Goal: Task Accomplishment & Management: Use online tool/utility

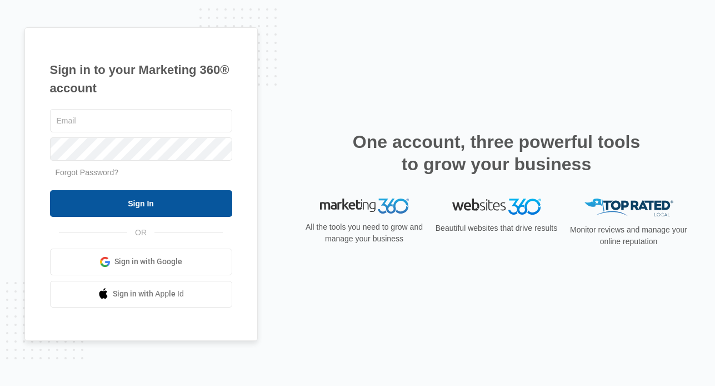
type input "[EMAIL_ADDRESS][DOMAIN_NAME]"
click at [167, 204] on input "Sign In" at bounding box center [141, 203] width 182 height 27
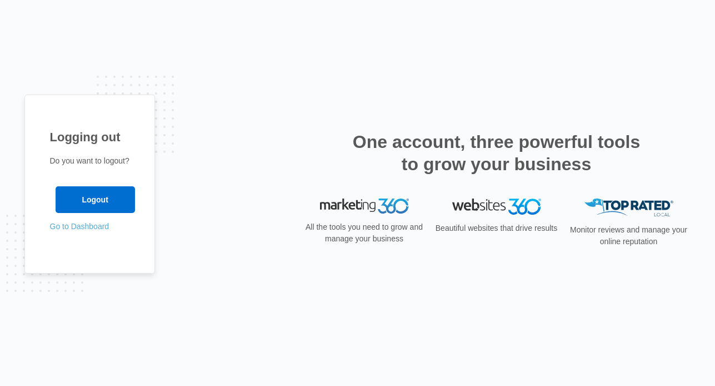
click at [103, 226] on link "Go to Dashboard" at bounding box center [79, 226] width 59 height 9
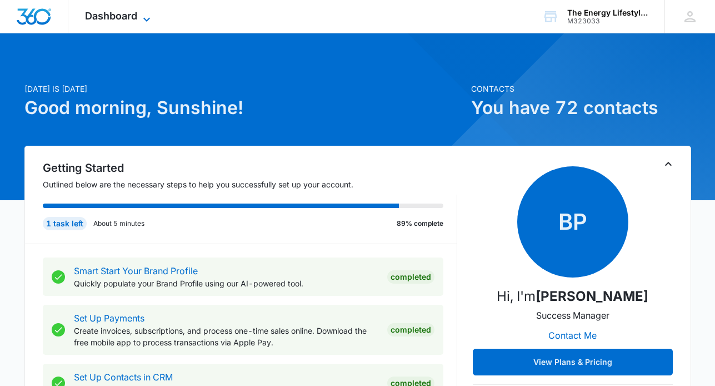
click at [141, 16] on icon at bounding box center [146, 19] width 13 height 13
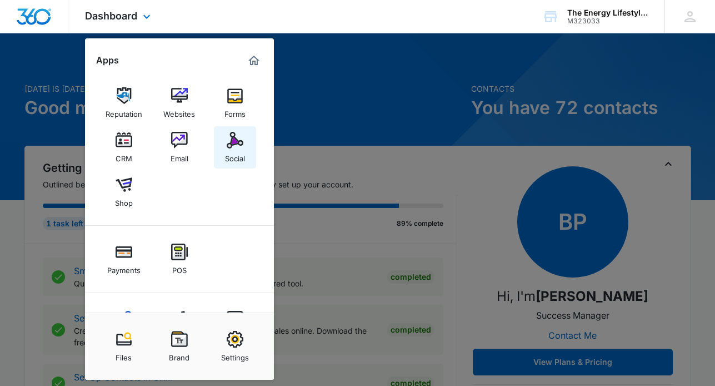
click at [239, 141] on img at bounding box center [235, 140] width 17 height 17
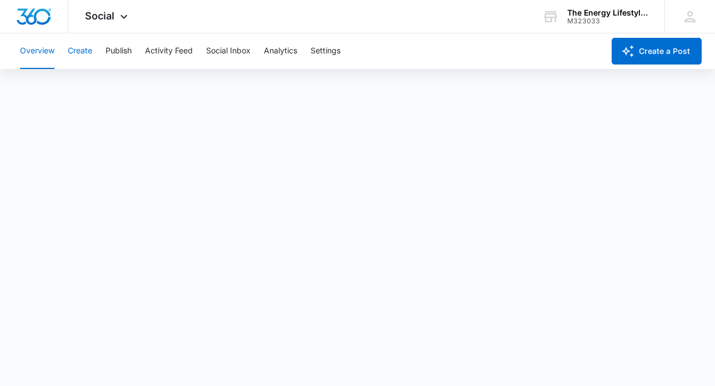
click at [83, 48] on button "Create" at bounding box center [80, 51] width 24 height 36
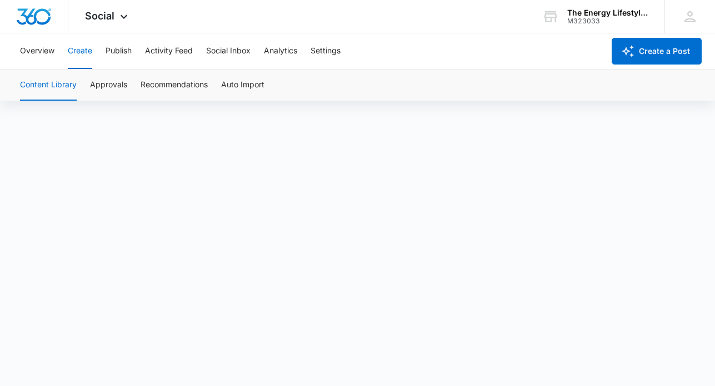
scroll to position [8, 0]
click at [118, 85] on button "Approvals" at bounding box center [108, 84] width 37 height 31
click at [224, 48] on button "Social Inbox" at bounding box center [228, 51] width 44 height 36
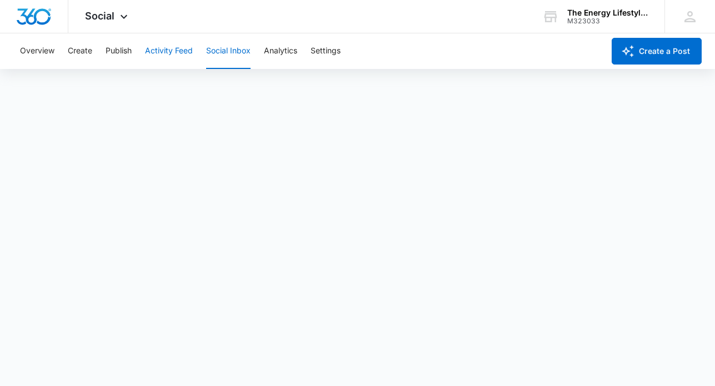
click at [171, 52] on button "Activity Feed" at bounding box center [169, 51] width 48 height 36
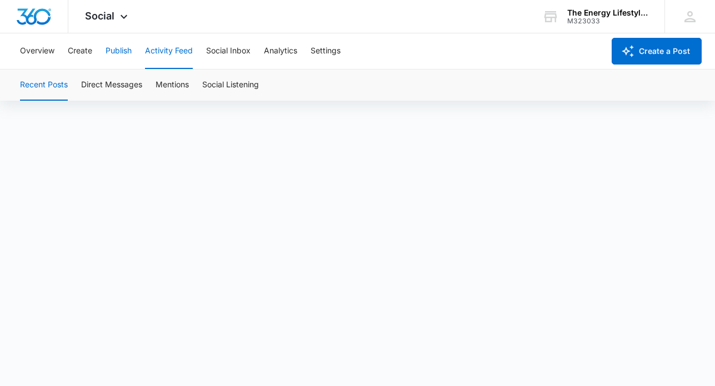
click at [119, 48] on button "Publish" at bounding box center [119, 51] width 26 height 36
click at [81, 52] on button "Create" at bounding box center [80, 51] width 24 height 36
click at [231, 48] on button "Social Inbox" at bounding box center [228, 51] width 44 height 36
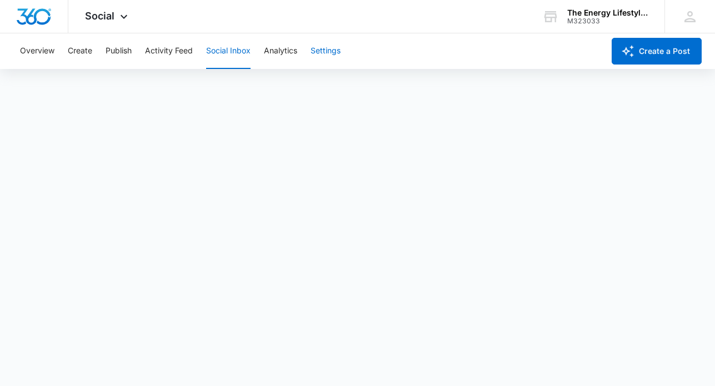
click at [328, 48] on button "Settings" at bounding box center [326, 51] width 30 height 36
click at [86, 48] on button "Create" at bounding box center [80, 51] width 24 height 36
